Goal: Information Seeking & Learning: Learn about a topic

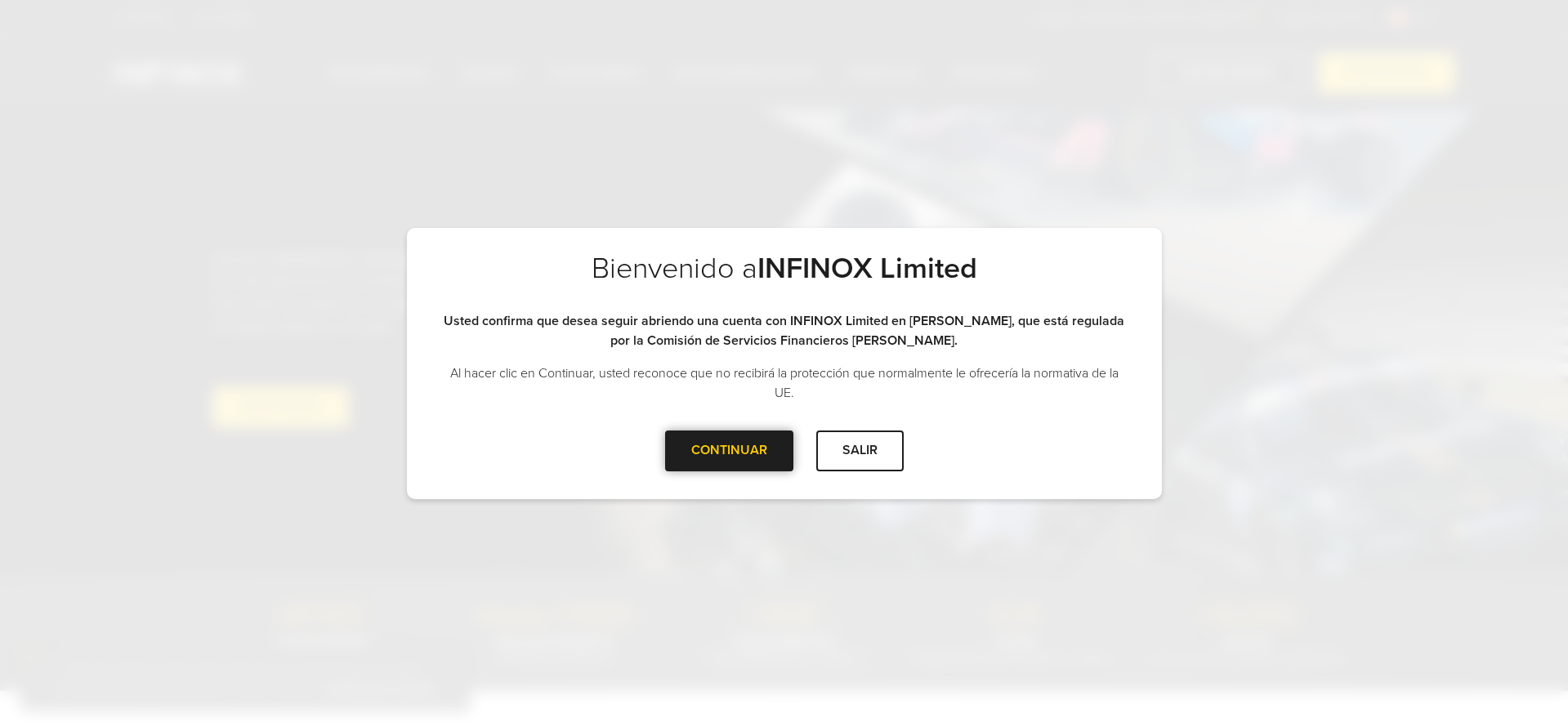
click at [743, 453] on div "CONTINUAR" at bounding box center [729, 450] width 129 height 40
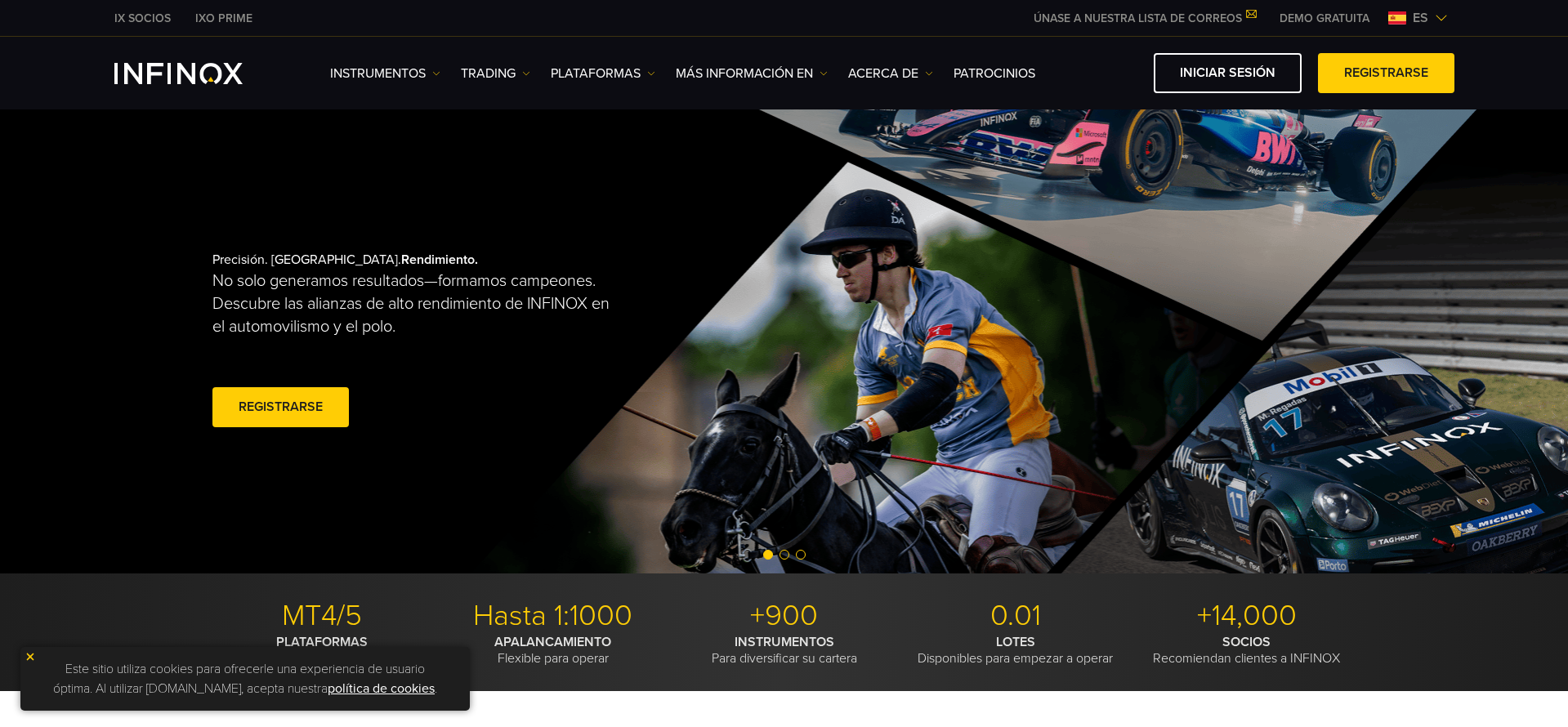
click at [786, 556] on span "Go to slide 2" at bounding box center [784, 554] width 9 height 9
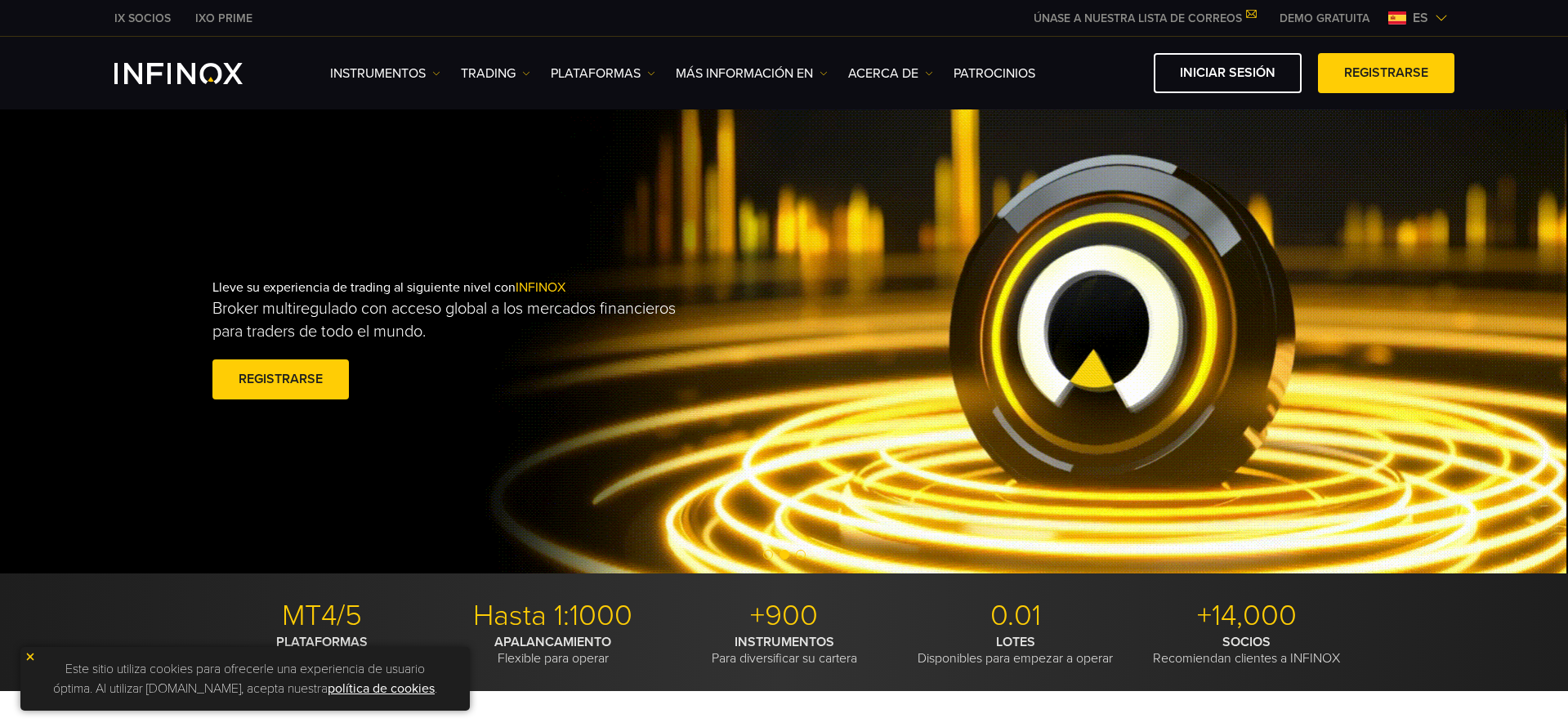
click at [805, 555] on span "Go to slide 3" at bounding box center [800, 554] width 9 height 9
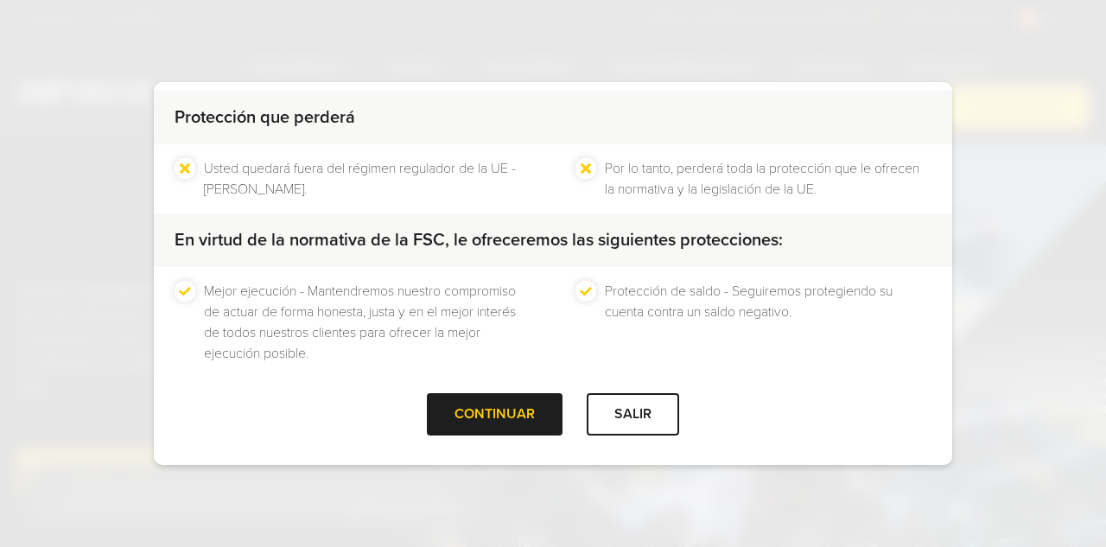
scroll to position [168, 0]
click at [495, 415] on div at bounding box center [495, 415] width 0 height 0
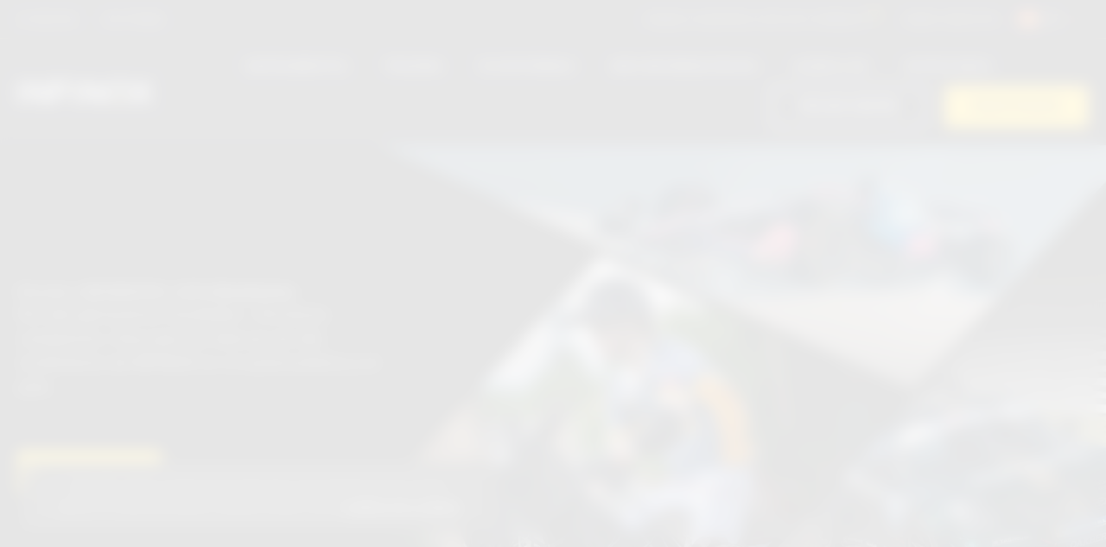
scroll to position [0, 0]
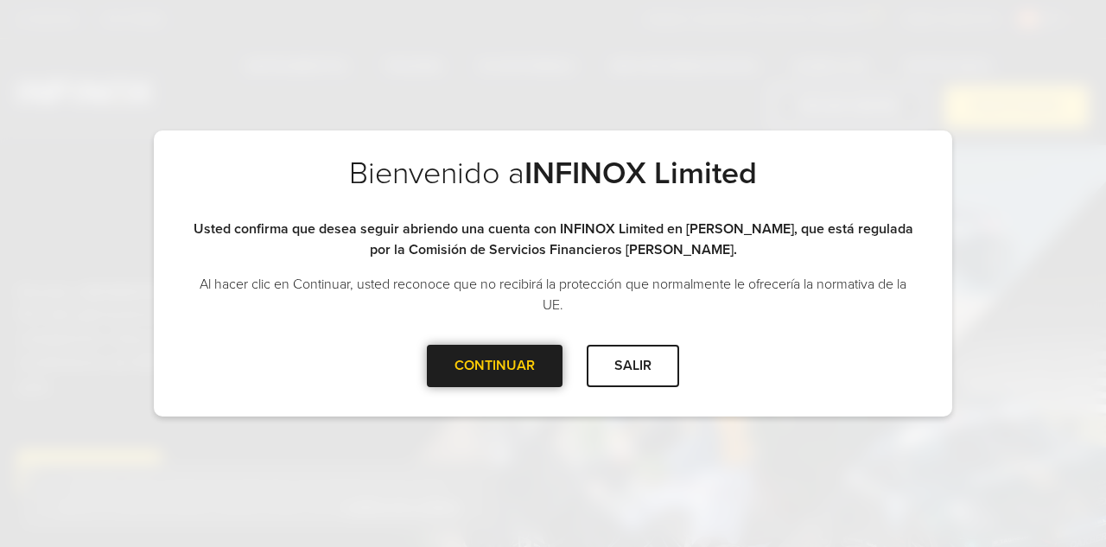
click at [465, 365] on div "CONTINUAR" at bounding box center [495, 366] width 136 height 42
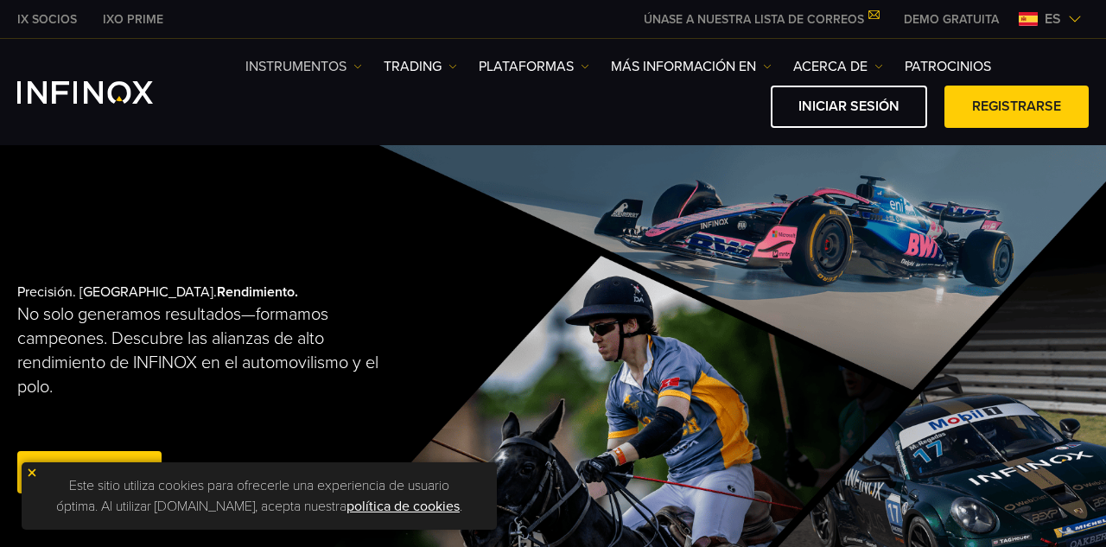
click at [348, 70] on link "Instrumentos" at bounding box center [303, 66] width 117 height 21
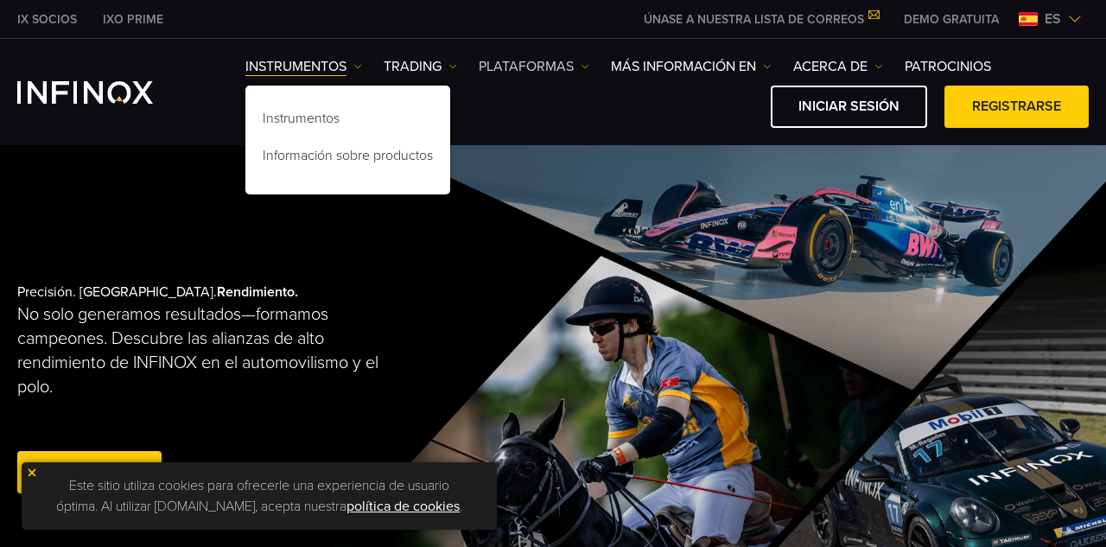
click at [568, 60] on link "PLATAFORMAS" at bounding box center [534, 66] width 111 height 21
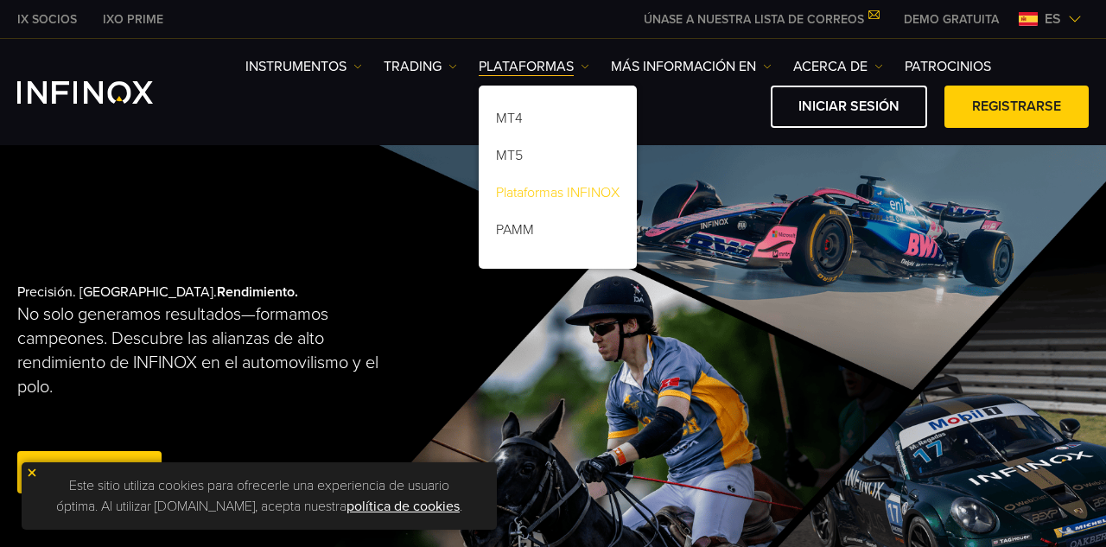
click at [602, 195] on link "Plataformas INFINOX" at bounding box center [558, 195] width 158 height 37
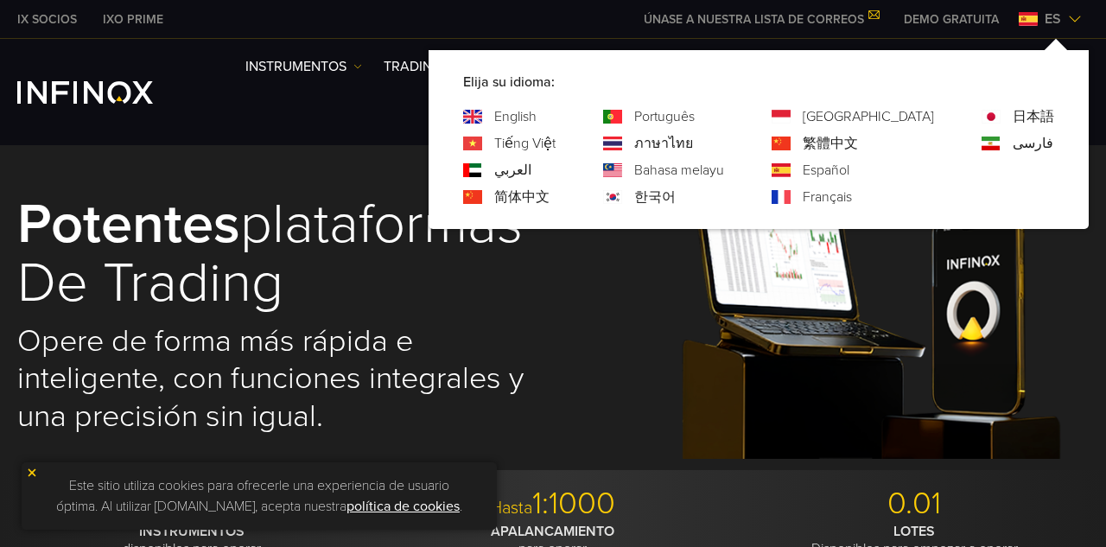
click at [536, 122] on link "English" at bounding box center [515, 116] width 42 height 21
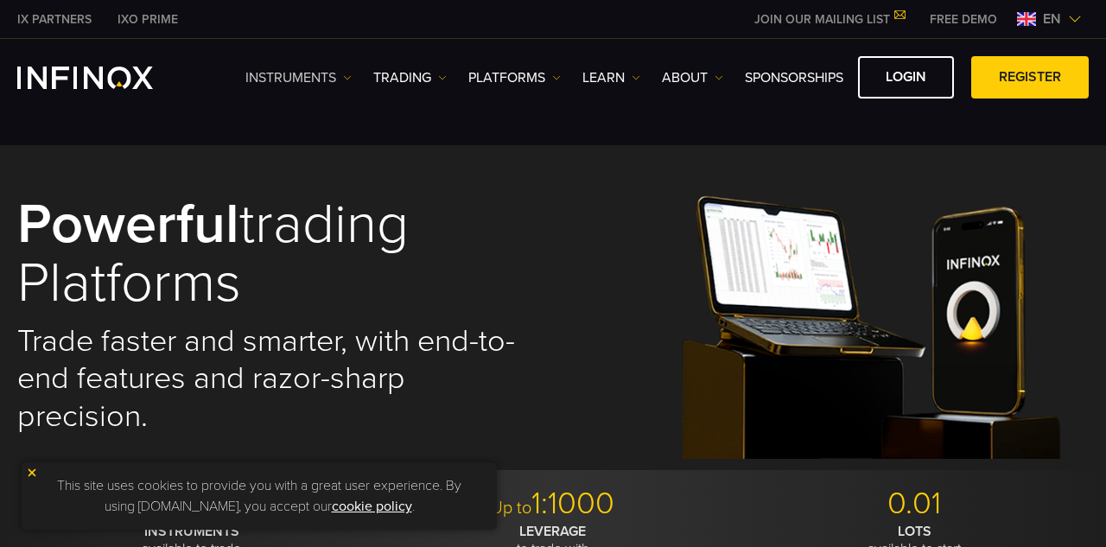
click at [344, 73] on img at bounding box center [347, 77] width 9 height 9
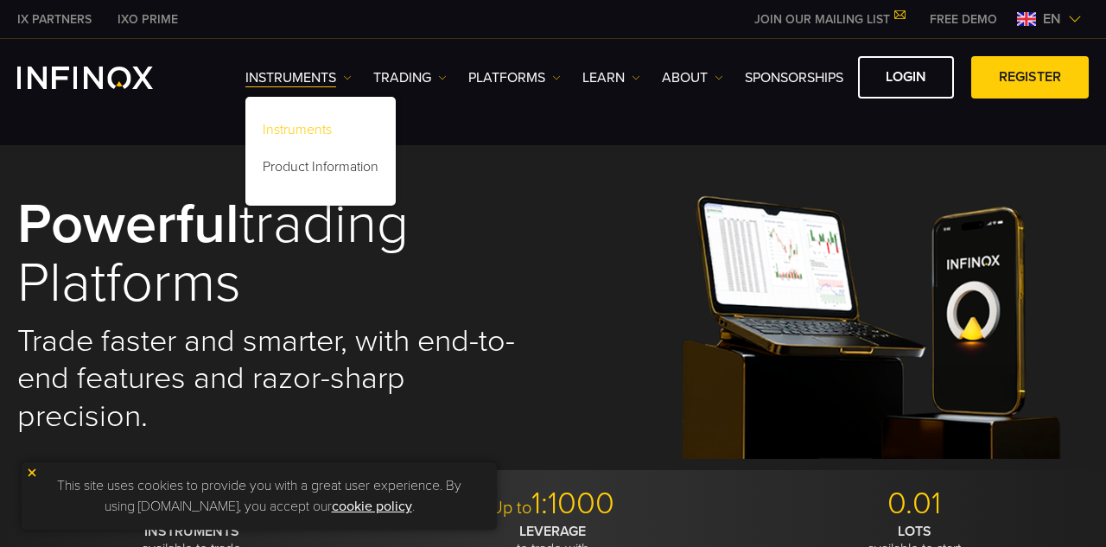
click at [315, 120] on link "Instruments" at bounding box center [320, 132] width 150 height 37
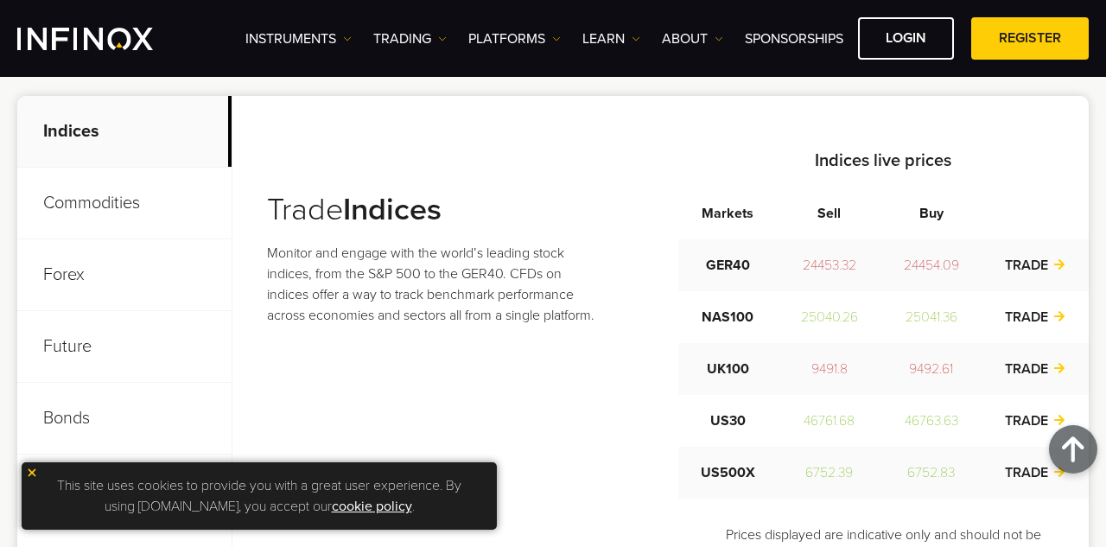
scroll to position [690, 0]
